Goal: Transaction & Acquisition: Purchase product/service

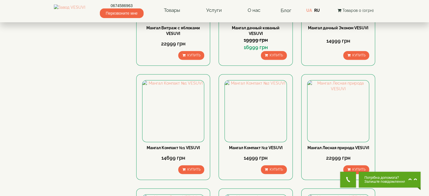
scroll to position [254, 0]
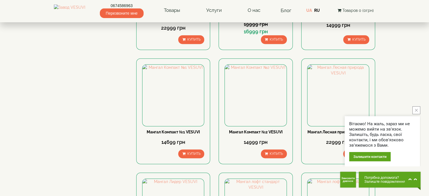
drag, startPoint x: 416, startPoint y: 111, endPoint x: 410, endPoint y: 105, distance: 8.2
click at [416, 110] on icon "close button" at bounding box center [416, 110] width 3 height 3
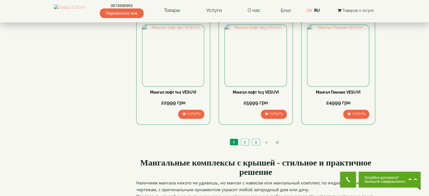
scroll to position [536, 0]
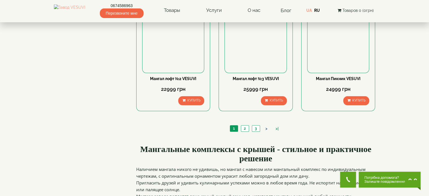
click at [265, 132] on link ">" at bounding box center [267, 129] width 8 height 6
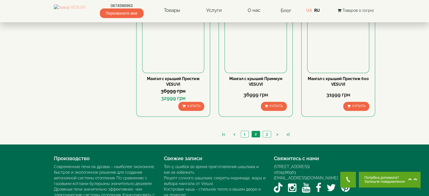
scroll to position [564, 0]
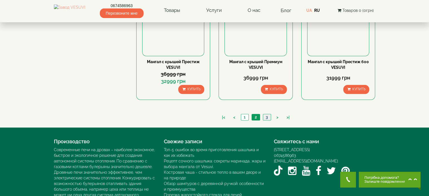
click at [266, 117] on link "3" at bounding box center [267, 117] width 8 height 6
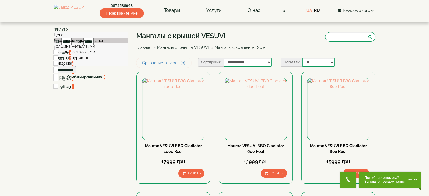
click at [143, 47] on link "Главная" at bounding box center [143, 47] width 15 height 5
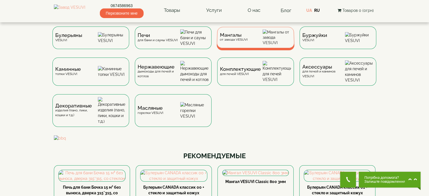
click at [243, 42] on div "Мангалы от завода VESUVI" at bounding box center [234, 37] width 28 height 9
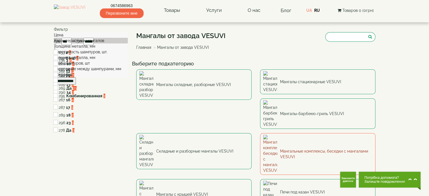
click at [260, 133] on link "Мангальные комплексы, беседки с мангалами VESUVI" at bounding box center [317, 154] width 115 height 42
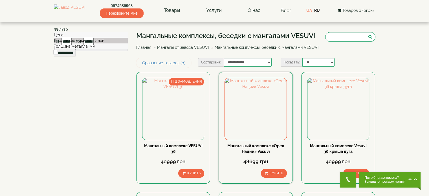
click at [252, 151] on link "Мангальный комплекс «Орел Нации» Vesuvi" at bounding box center [255, 149] width 57 height 10
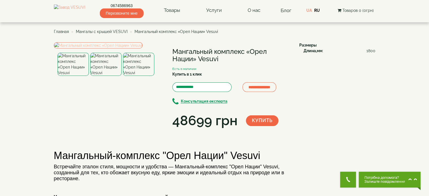
click at [90, 49] on img at bounding box center [98, 45] width 89 height 6
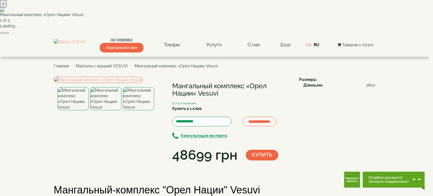
click at [9, 34] on button "button" at bounding box center [7, 33] width 5 height 2
click at [7, 7] on button "×" at bounding box center [3, 3] width 7 height 7
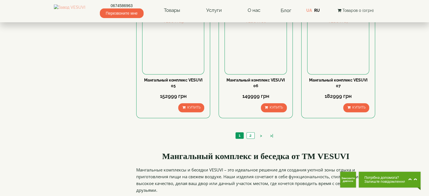
scroll to position [536, 0]
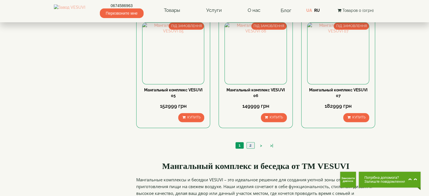
click at [249, 143] on link "2" at bounding box center [251, 146] width 8 height 6
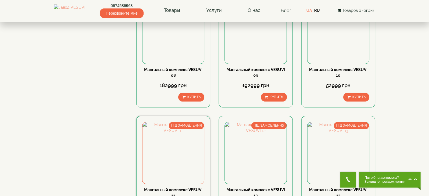
scroll to position [85, 0]
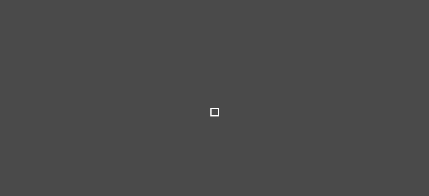
select select
